Goal: Transaction & Acquisition: Purchase product/service

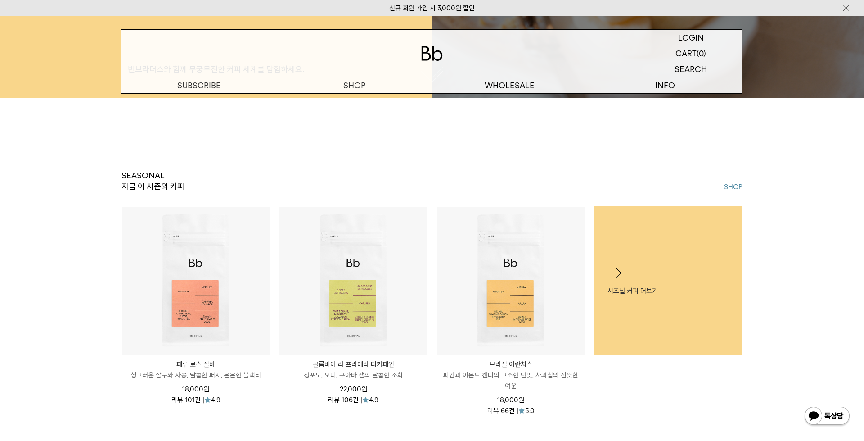
scroll to position [406, 0]
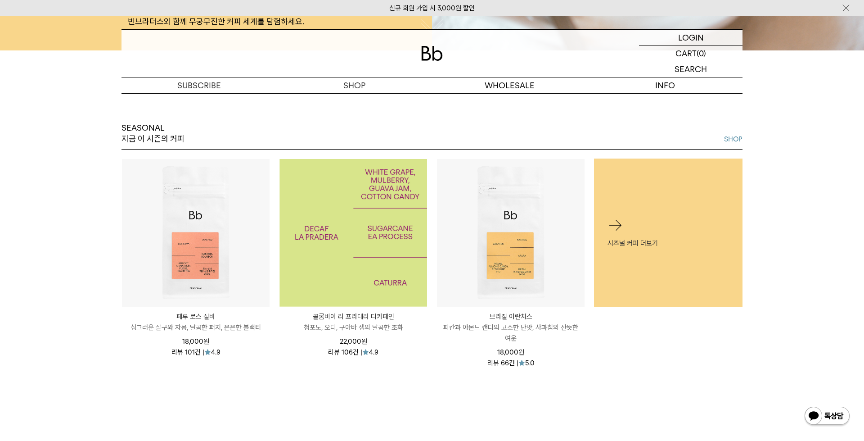
click at [373, 247] on img at bounding box center [354, 233] width 148 height 148
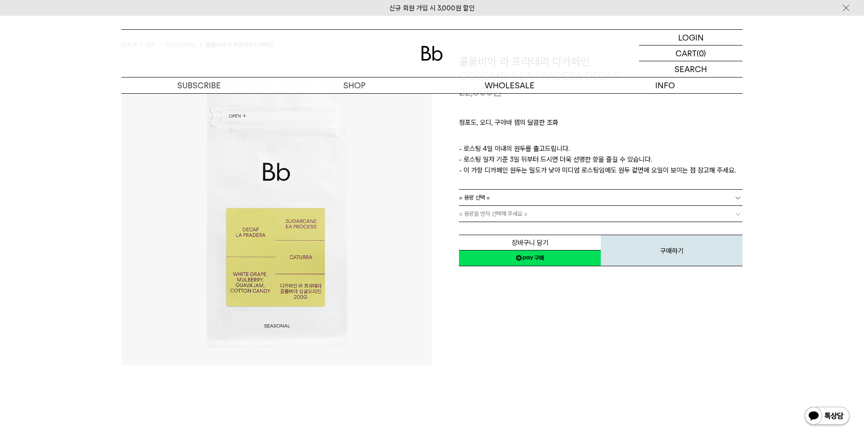
scroll to position [33, 0]
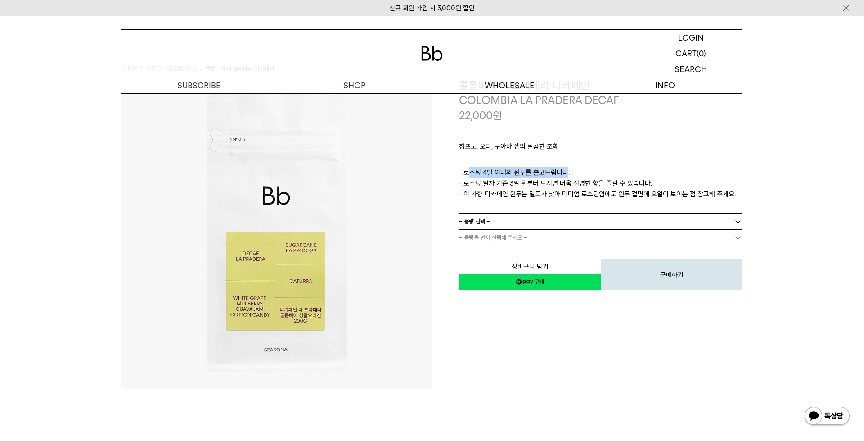
drag, startPoint x: 471, startPoint y: 172, endPoint x: 565, endPoint y: 173, distance: 94.1
click at [565, 173] on p "- 로스팅 4일 이내의 원두를 출고드립니다. - 로스팅 일자 기준 3일 뒤부터 드시면 더욱 선명한 향을 즐길 수 있습니다. - 이 가향 디카페…" at bounding box center [601, 183] width 284 height 32
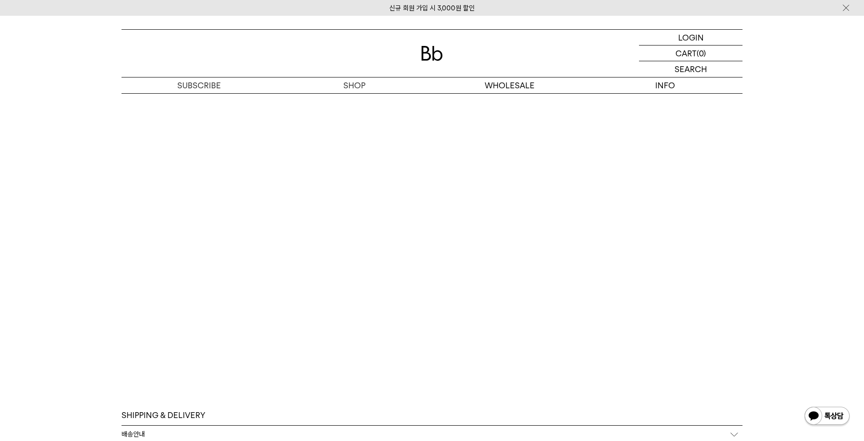
scroll to position [2319, 0]
